Goal: Task Accomplishment & Management: Manage account settings

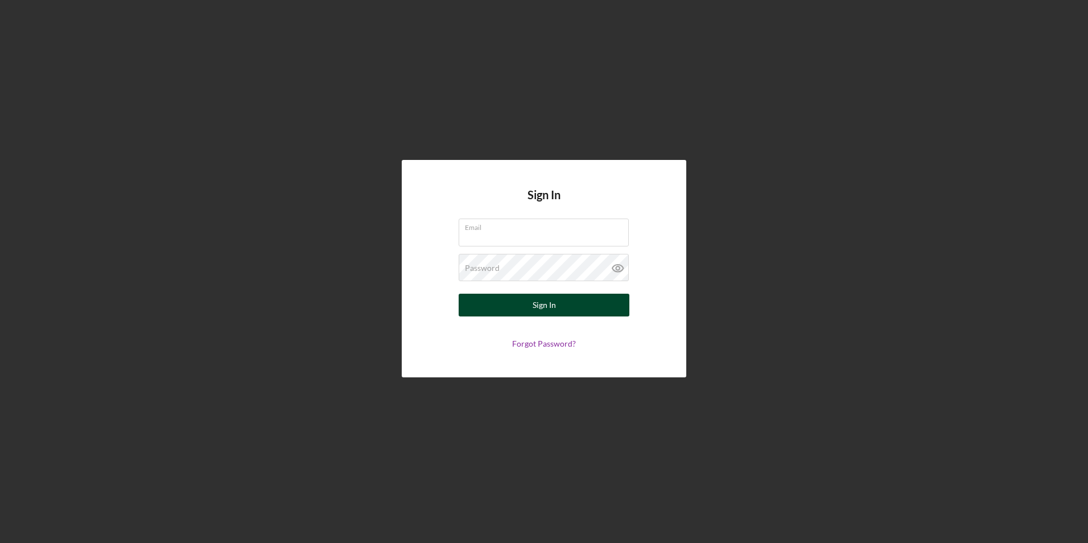
type input "christine.haling@winlf.org"
click at [549, 298] on div "Sign In" at bounding box center [544, 305] width 23 height 23
